Goal: Task Accomplishment & Management: Complete application form

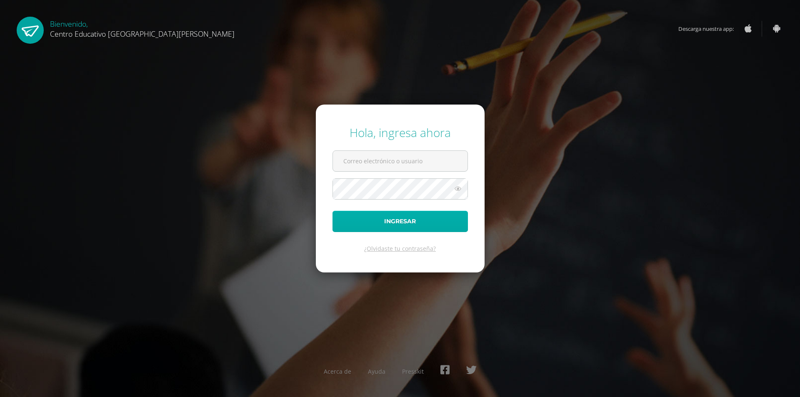
type input "[PERSON_NAME][EMAIL_ADDRESS][PERSON_NAME][DOMAIN_NAME][PERSON_NAME]"
click at [415, 221] on button "Ingresar" at bounding box center [400, 221] width 135 height 21
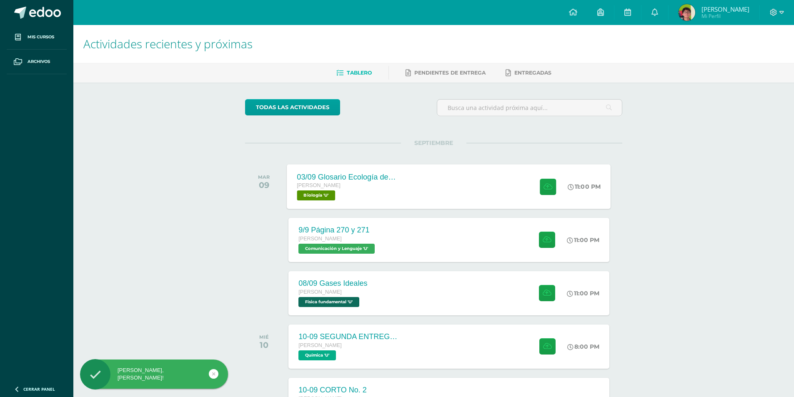
click at [392, 194] on div "[PERSON_NAME] Biología 'U'" at bounding box center [347, 190] width 101 height 19
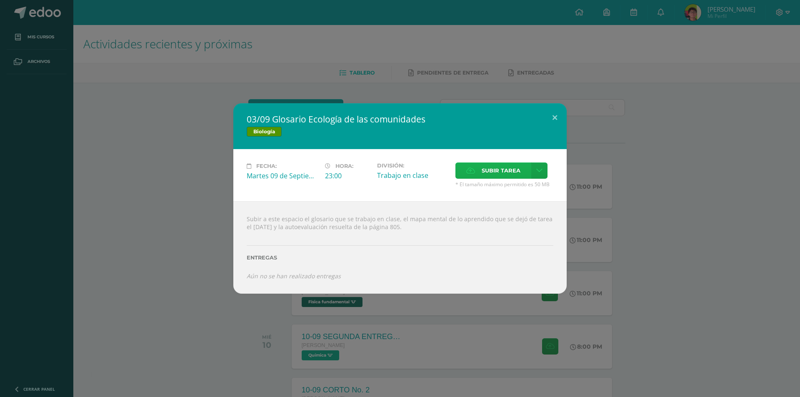
click at [483, 170] on span "Subir tarea" at bounding box center [501, 170] width 39 height 15
click at [0, 0] on input "Subir tarea" at bounding box center [0, 0] width 0 height 0
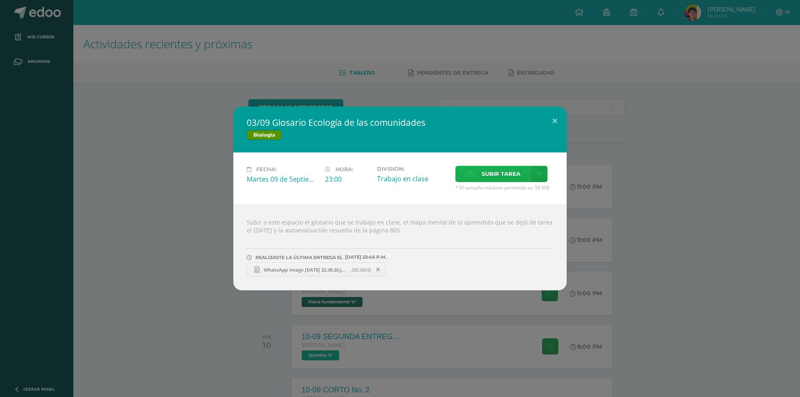
click at [496, 176] on span "Subir tarea" at bounding box center [501, 173] width 39 height 15
click at [0, 0] on input "Subir tarea" at bounding box center [0, 0] width 0 height 0
click at [378, 272] on icon at bounding box center [378, 270] width 4 height 6
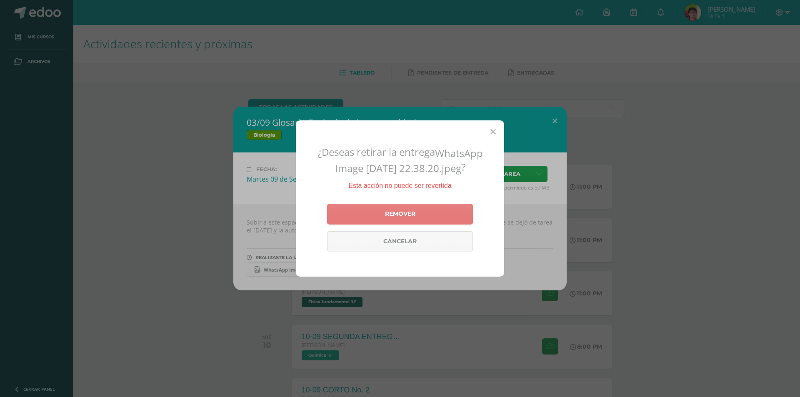
click at [386, 209] on link "Remover" at bounding box center [400, 214] width 146 height 21
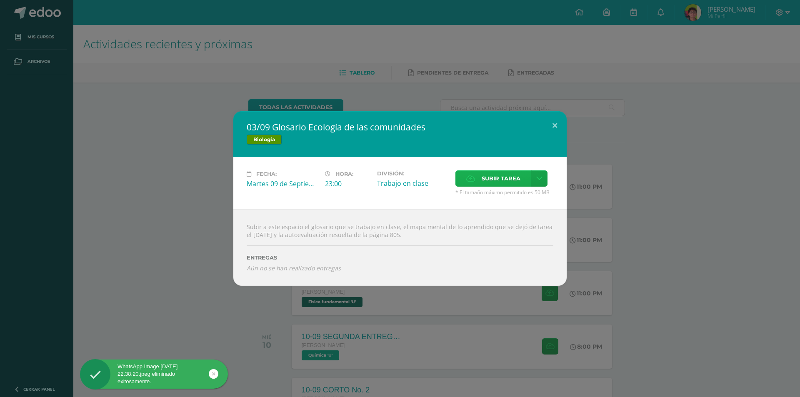
click at [492, 182] on span "Subir tarea" at bounding box center [501, 178] width 39 height 15
click at [0, 0] on input "Subir tarea" at bounding box center [0, 0] width 0 height 0
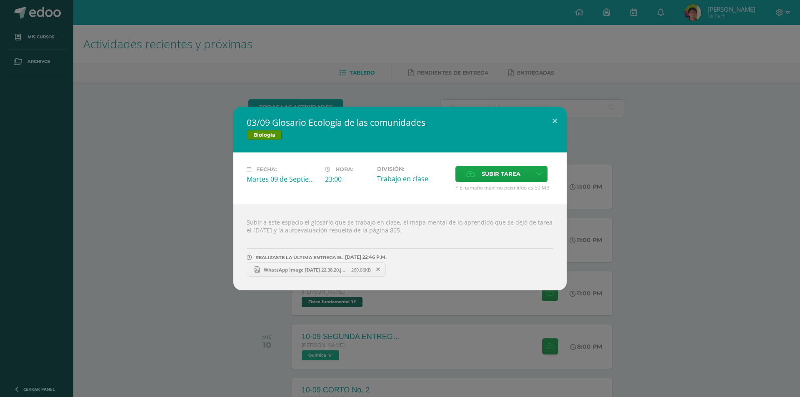
click at [343, 266] on link "WhatsApp Image [DATE] 22.38.20.jpeg 260.86KB" at bounding box center [316, 270] width 139 height 14
click at [303, 274] on link "WhatsApp Image [DATE] 22.38.20.jpeg 260.86KB" at bounding box center [316, 270] width 139 height 14
click at [382, 268] on span at bounding box center [378, 269] width 14 height 9
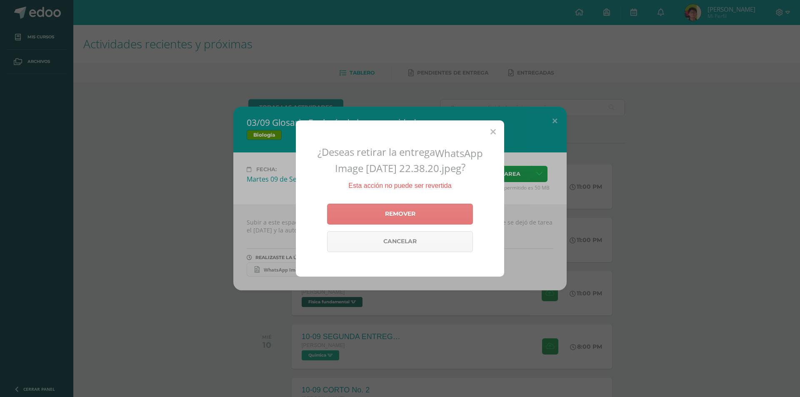
click at [387, 214] on link "Remover" at bounding box center [400, 214] width 146 height 21
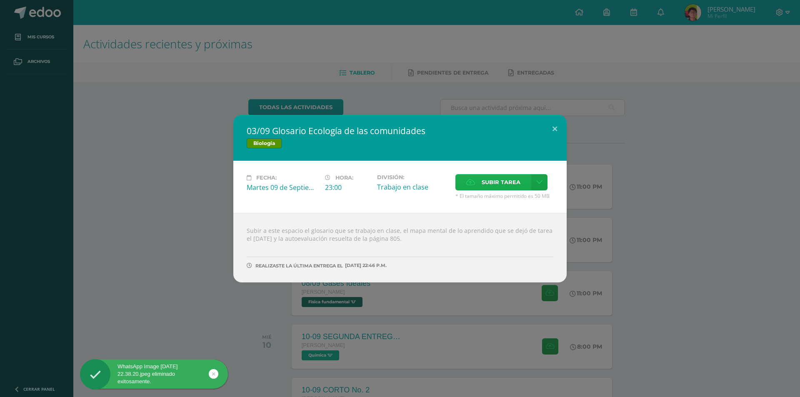
click at [487, 181] on span "Subir tarea" at bounding box center [501, 182] width 39 height 15
click at [0, 0] on input "Subir tarea" at bounding box center [0, 0] width 0 height 0
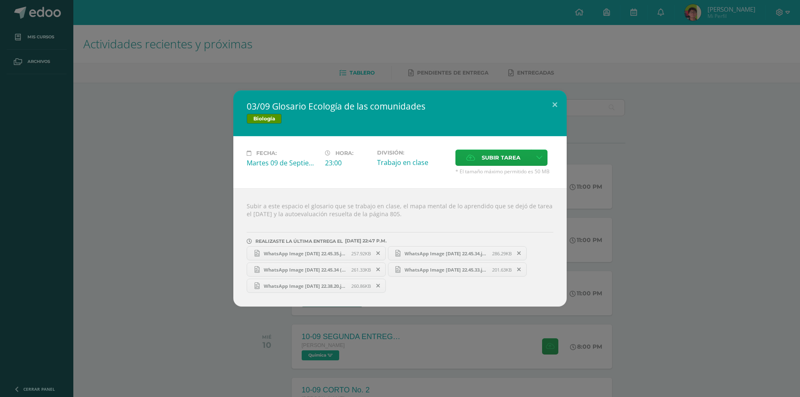
click at [145, 45] on div "03/09 Glosario Ecología de las comunidades Biología Fecha: [DATE] Hora: 23:00 D…" at bounding box center [400, 198] width 800 height 397
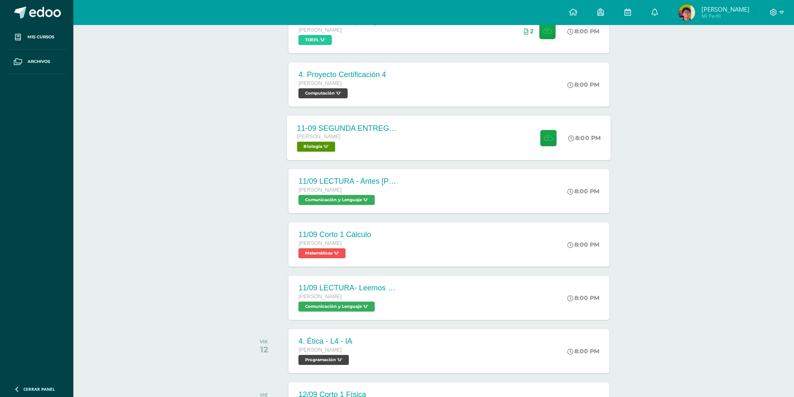
scroll to position [423, 0]
